Goal: Transaction & Acquisition: Purchase product/service

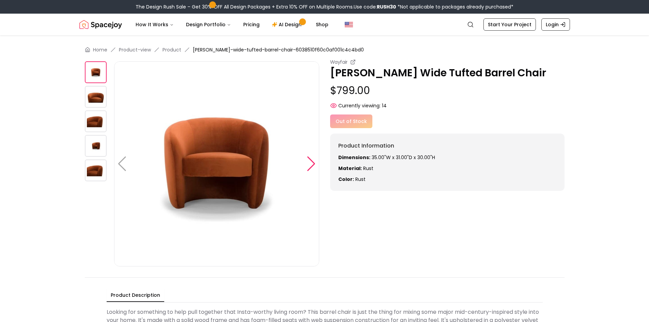
click at [312, 165] on div at bounding box center [311, 163] width 9 height 15
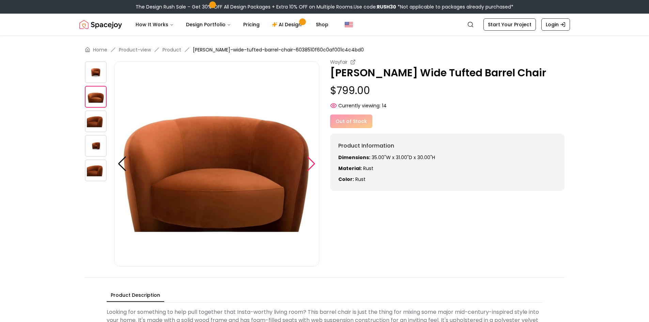
click at [308, 161] on div at bounding box center [311, 163] width 9 height 15
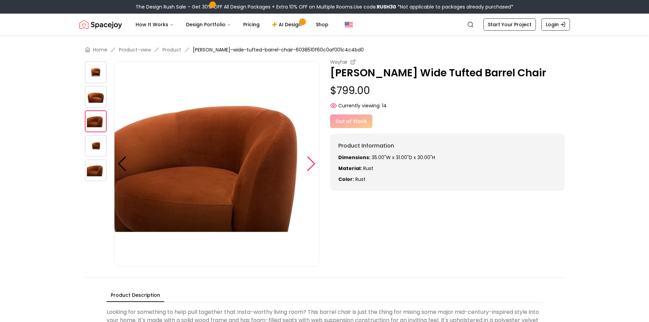
click at [308, 161] on div at bounding box center [311, 163] width 9 height 15
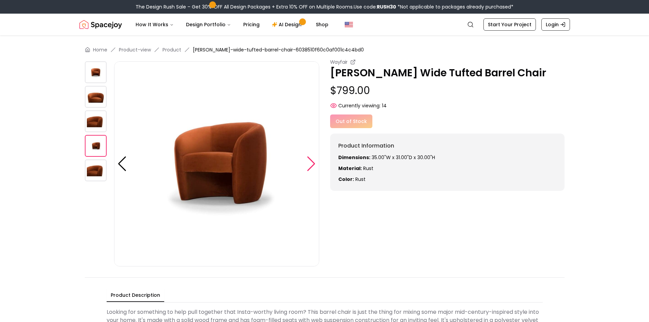
click at [308, 161] on div at bounding box center [311, 163] width 9 height 15
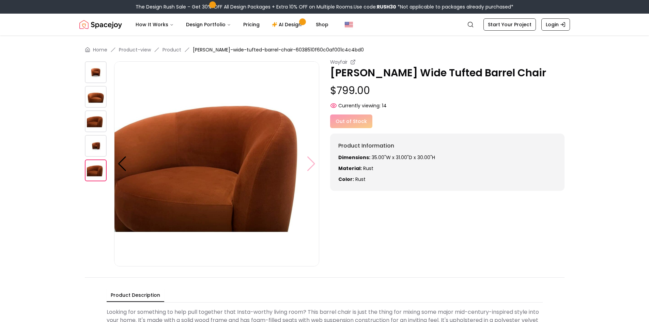
click at [308, 161] on img at bounding box center [216, 163] width 205 height 205
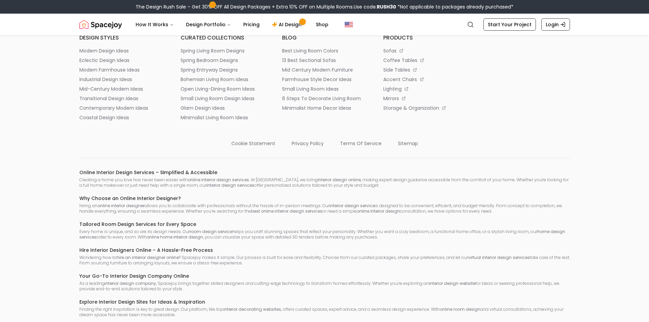
scroll to position [1267, 0]
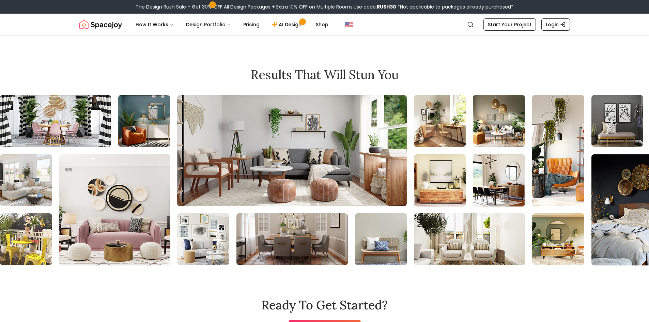
scroll to position [886, 0]
